Goal: Obtain resource: Download file/media

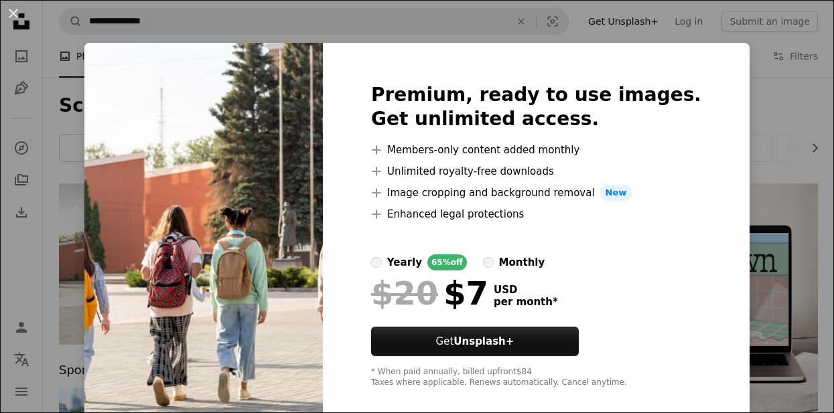
click at [771, 84] on div "An X shape Premium, ready to use images. Get unlimited access. A plus sign Memb…" at bounding box center [417, 206] width 834 height 413
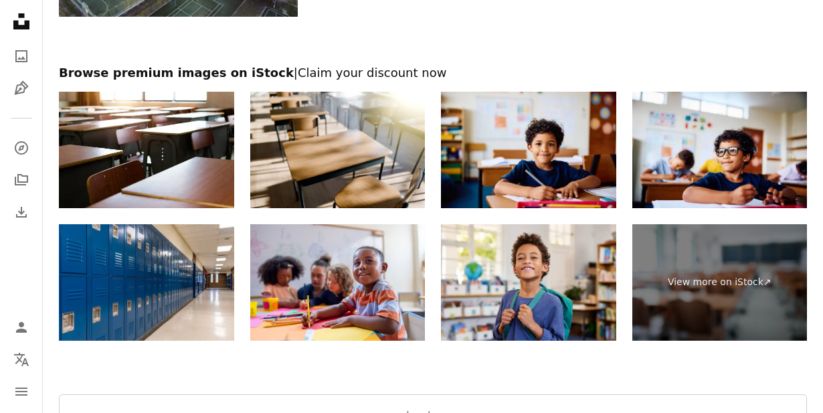
scroll to position [1666, 0]
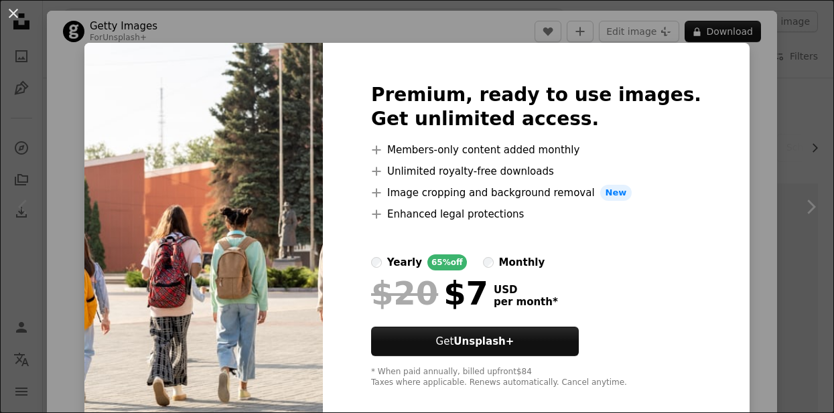
click at [779, 101] on div "An X shape Premium, ready to use images. Get unlimited access. A plus sign Memb…" at bounding box center [417, 206] width 834 height 413
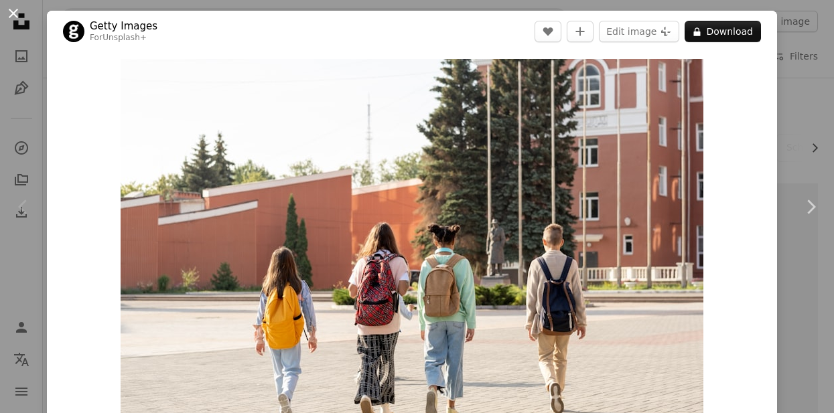
click at [12, 12] on button "An X shape" at bounding box center [13, 13] width 16 height 16
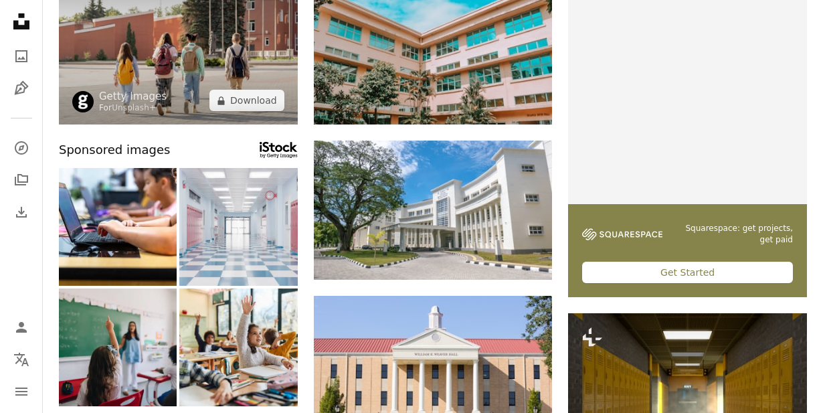
scroll to position [219, 0]
